Goal: Navigation & Orientation: Go to known website

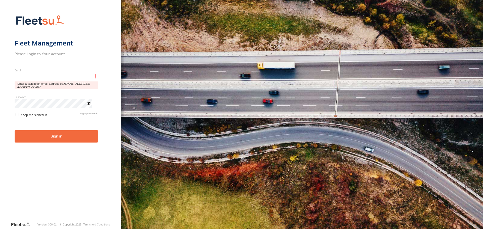
type input "**********"
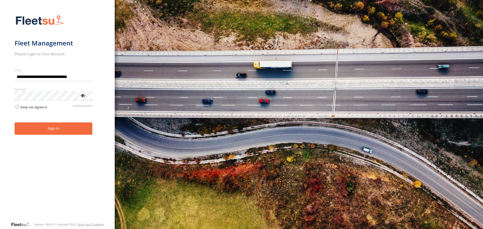
click at [38, 130] on button "Sign in" at bounding box center [54, 129] width 78 height 12
